Goal: Task Accomplishment & Management: Use online tool/utility

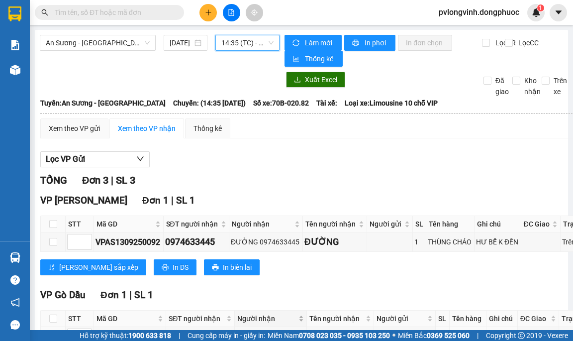
scroll to position [148, 0]
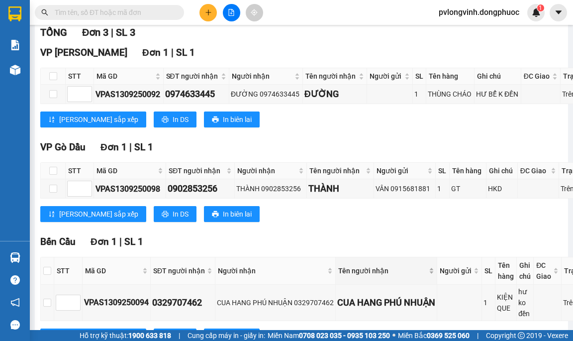
click at [388, 261] on body "Kết quả tìm kiếm ( 0 ) Bộ lọc No Data pvlongvinh.dongphuoc 1 Báo cáo Mẫu 1: Báo…" at bounding box center [286, 170] width 573 height 341
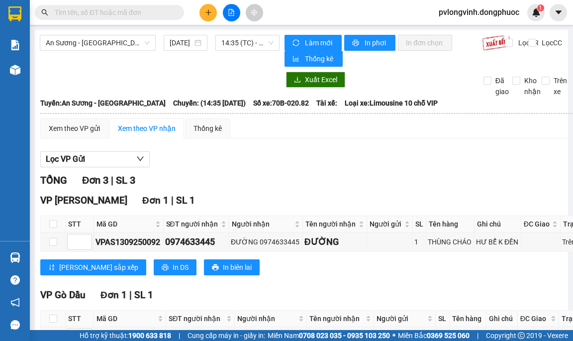
click at [260, 144] on div "Xem theo VP gửi Xem theo VP nhận Thống kê Lọc VP Gửi TỔNG Đơn 3 | SL 3 VP Châu…" at bounding box center [323, 311] width 567 height 386
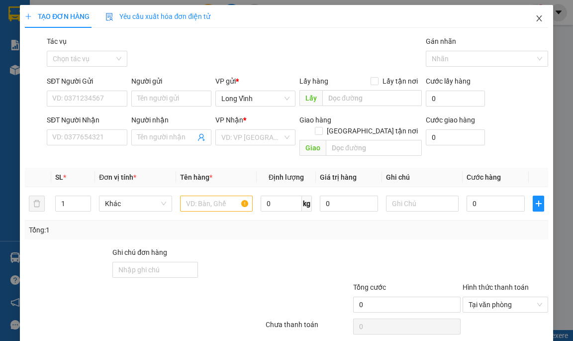
click at [535, 19] on icon "close" at bounding box center [539, 18] width 8 height 8
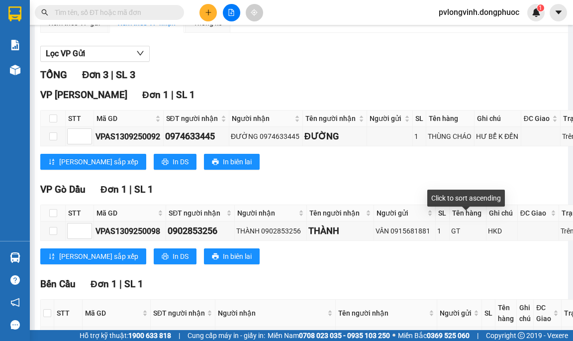
scroll to position [48, 0]
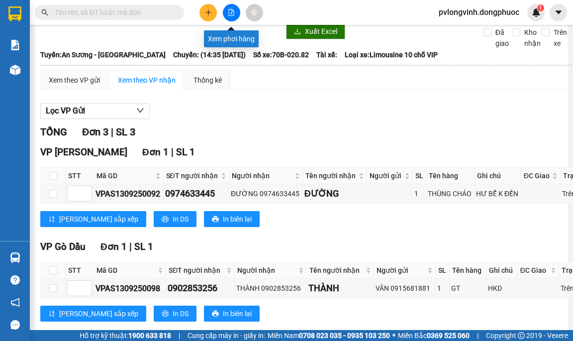
click at [233, 15] on icon "file-add" at bounding box center [231, 12] width 7 height 7
